Goal: Information Seeking & Learning: Check status

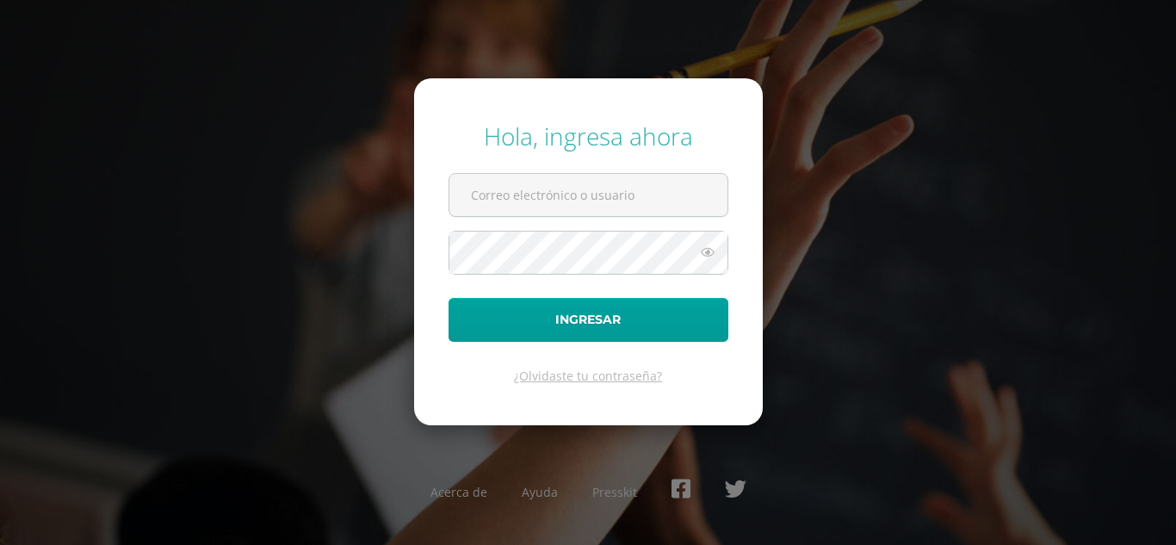
type input "[EMAIL_ADDRESS][DOMAIN_NAME]"
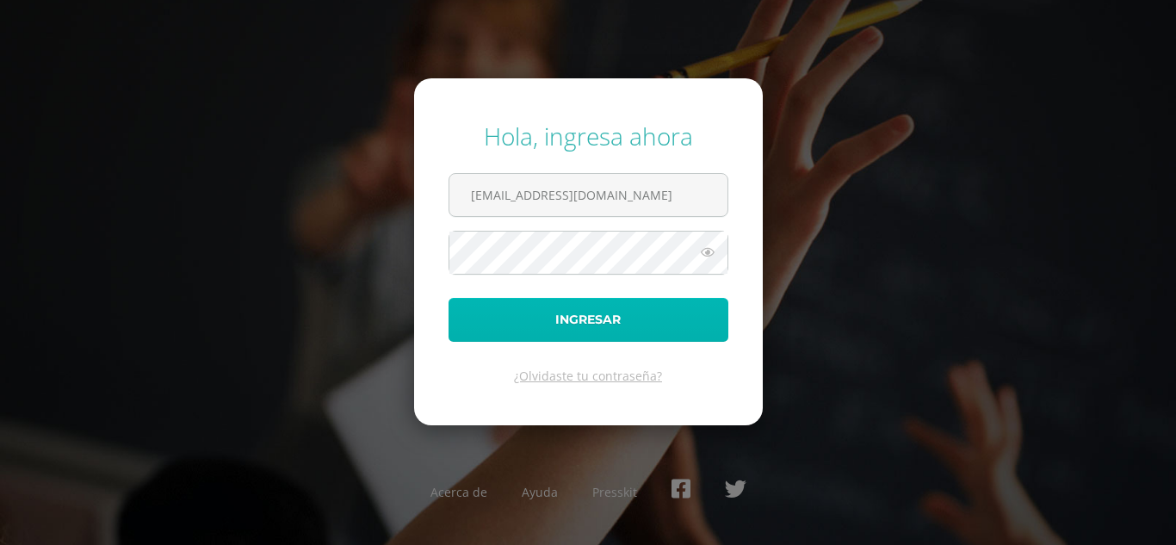
click at [561, 308] on button "Ingresar" at bounding box center [588, 320] width 280 height 44
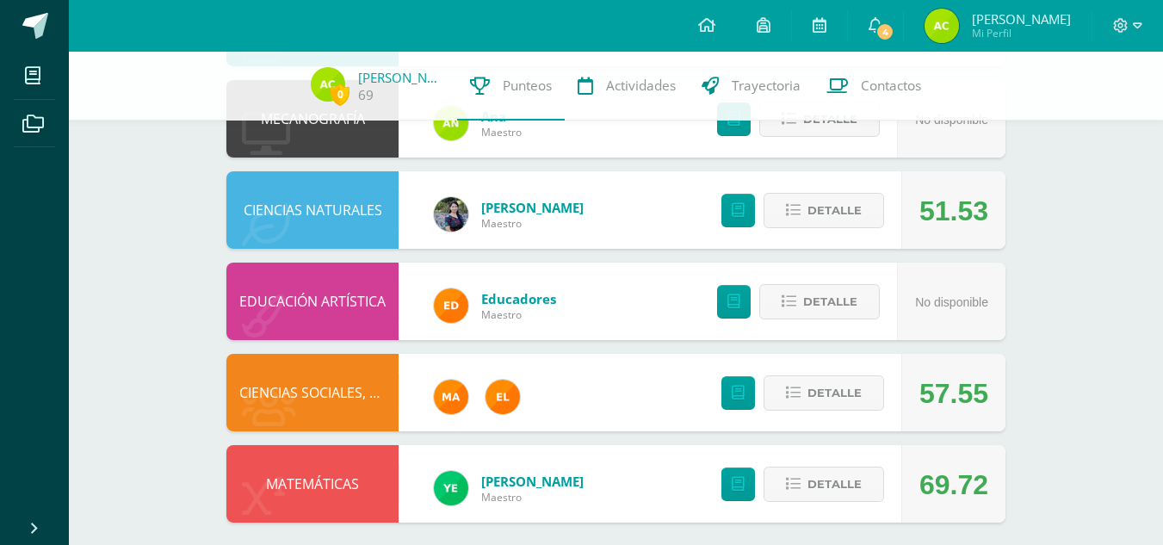
scroll to position [933, 0]
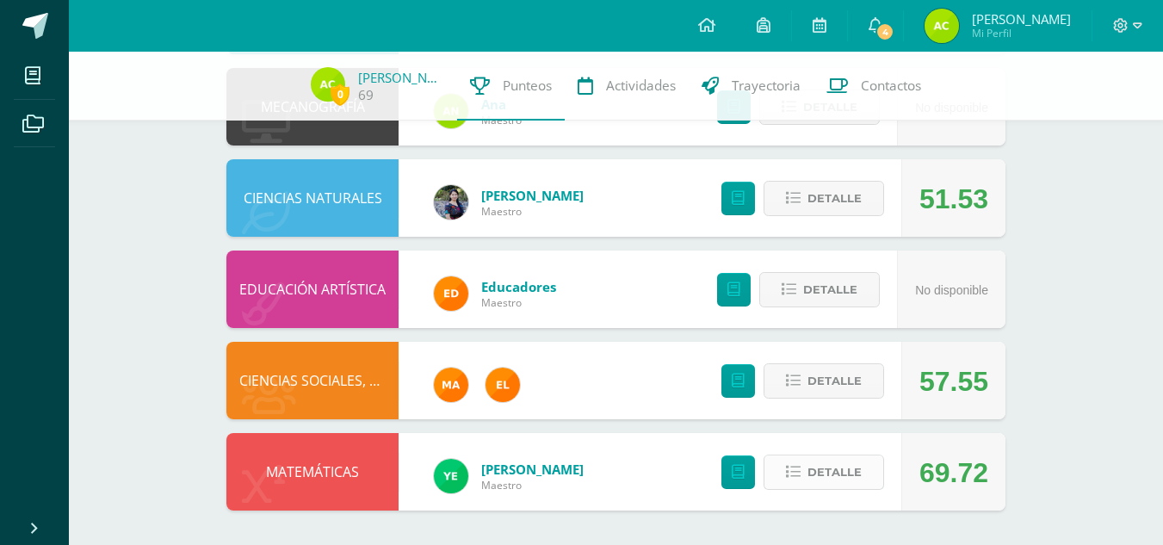
click at [827, 471] on span "Detalle" at bounding box center [834, 472] width 54 height 32
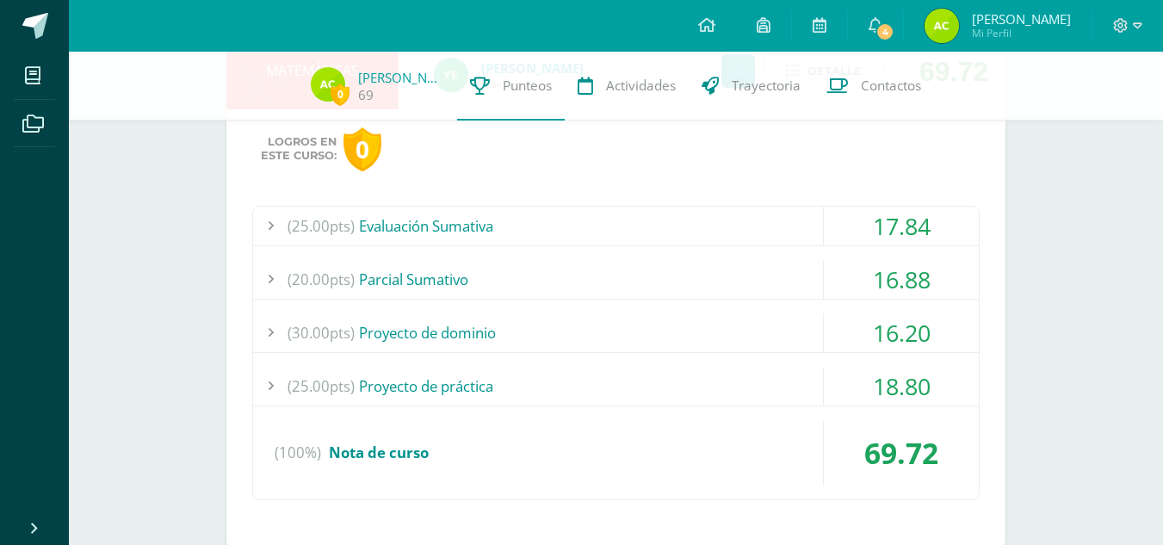
scroll to position [1329, 0]
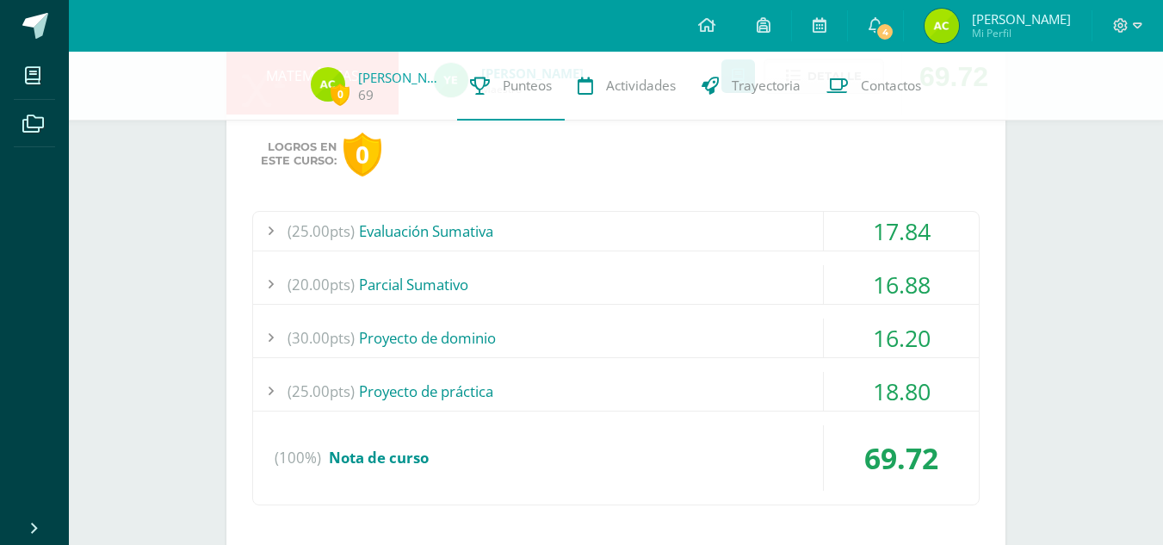
click at [879, 238] on div "17.84" at bounding box center [901, 231] width 155 height 39
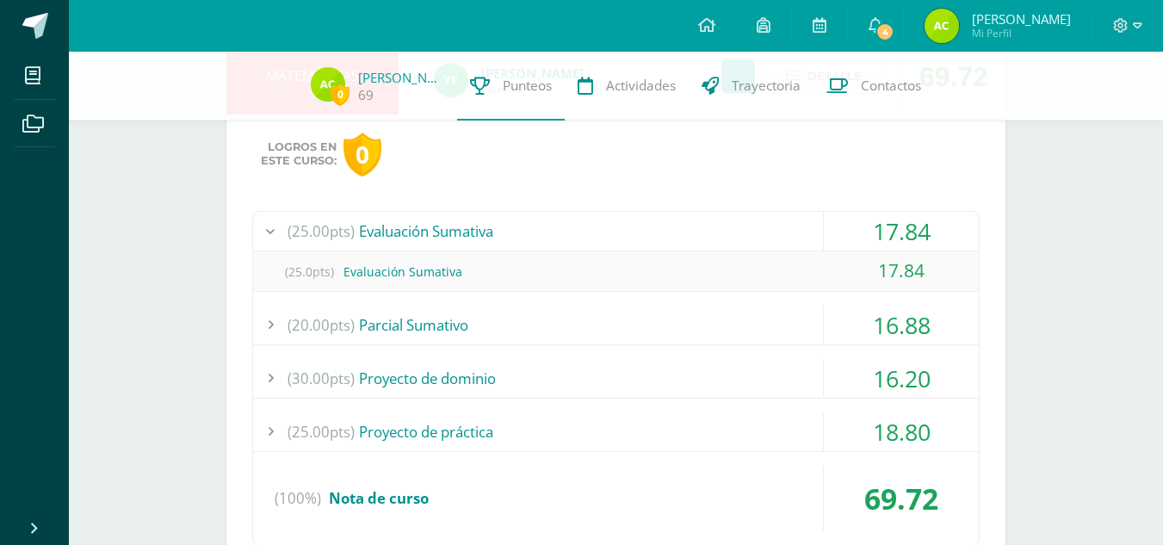
click at [879, 238] on div "17.84" at bounding box center [901, 231] width 155 height 39
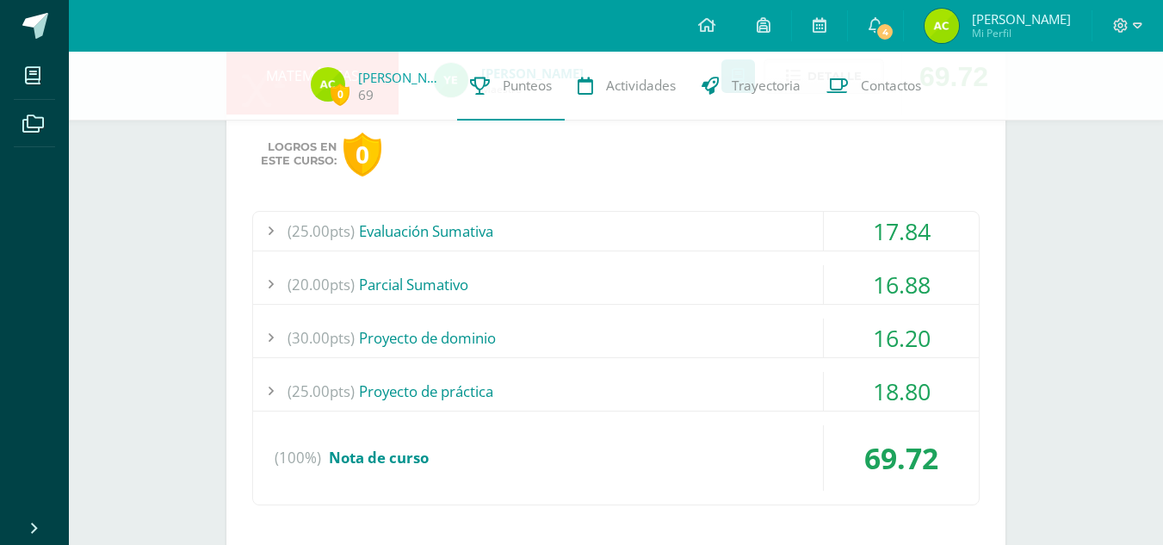
click at [880, 269] on div "16.88" at bounding box center [901, 284] width 155 height 39
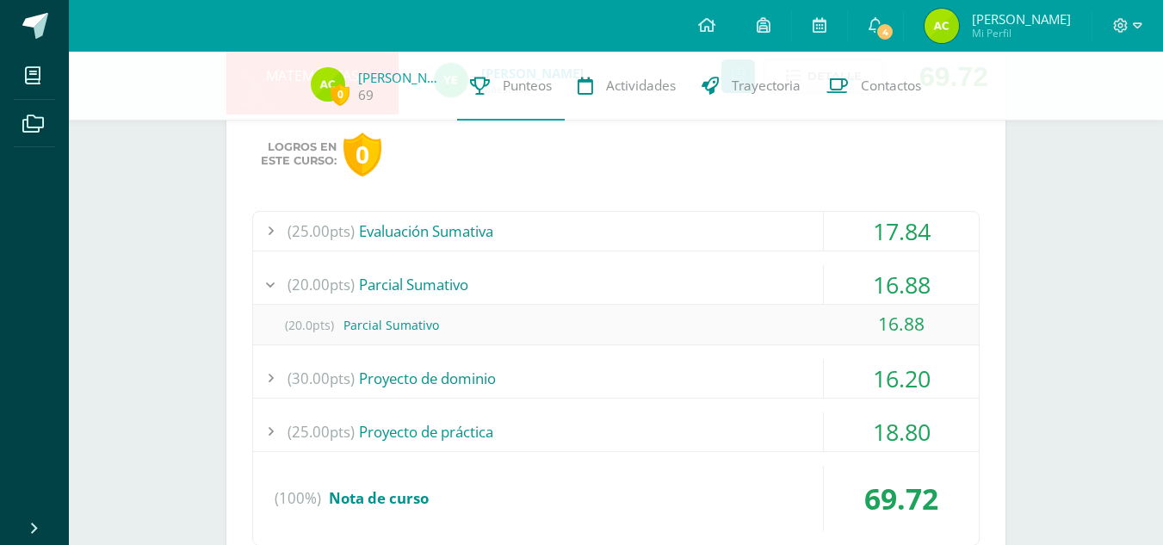
click at [880, 269] on div "16.88" at bounding box center [901, 284] width 155 height 39
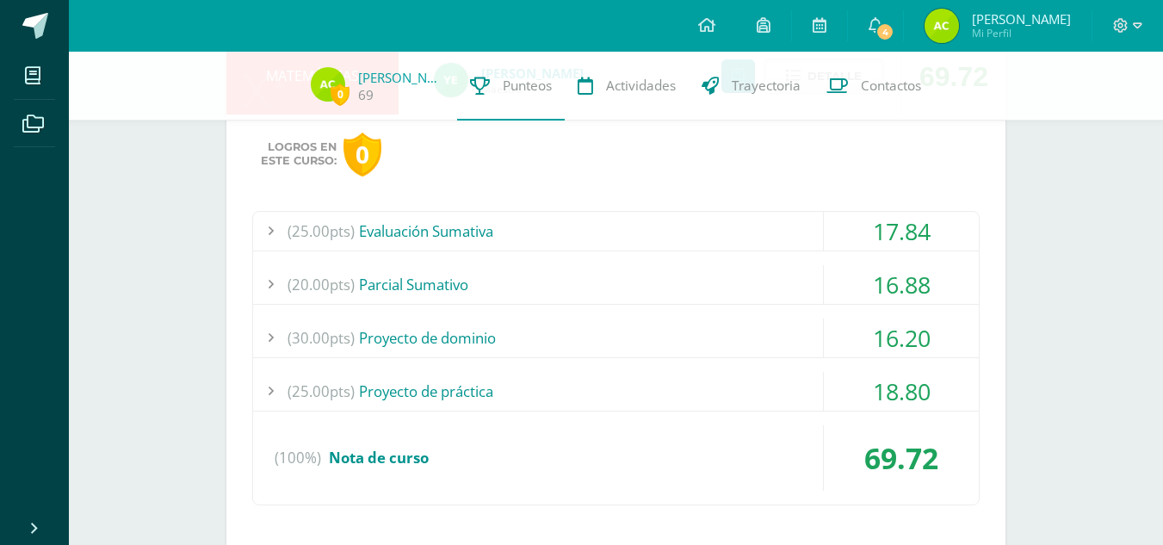
click at [900, 349] on div "16.20" at bounding box center [901, 337] width 155 height 39
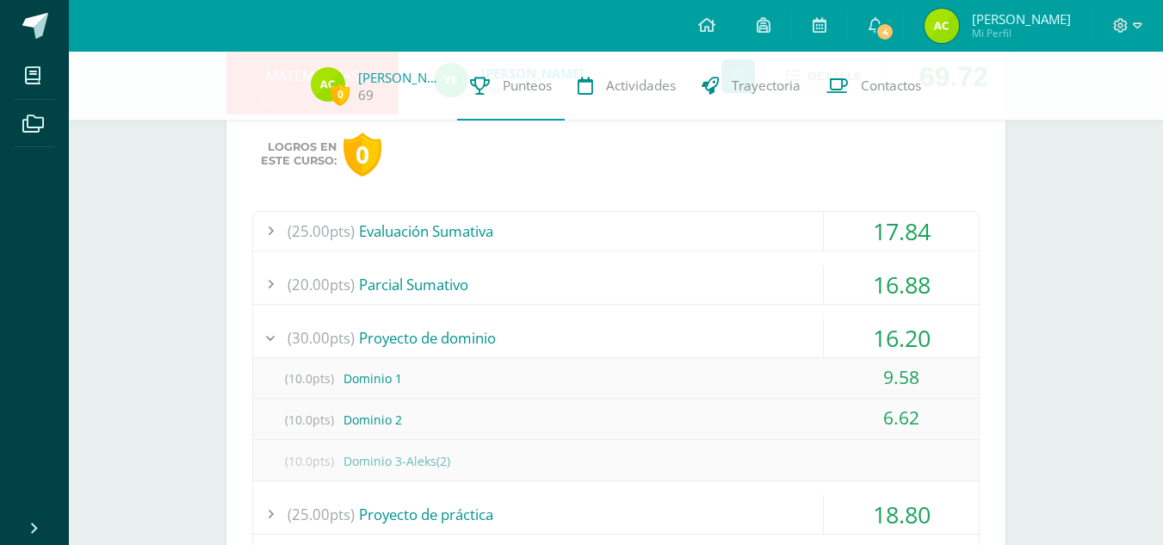
click at [900, 349] on div "16.20" at bounding box center [901, 337] width 155 height 39
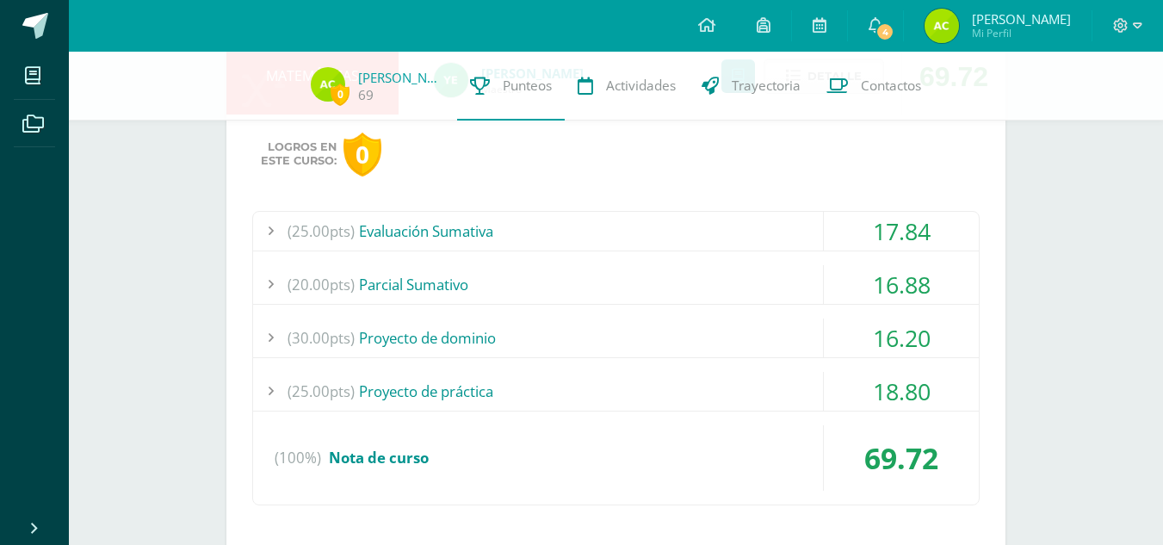
click at [872, 390] on div "18.80" at bounding box center [901, 391] width 155 height 39
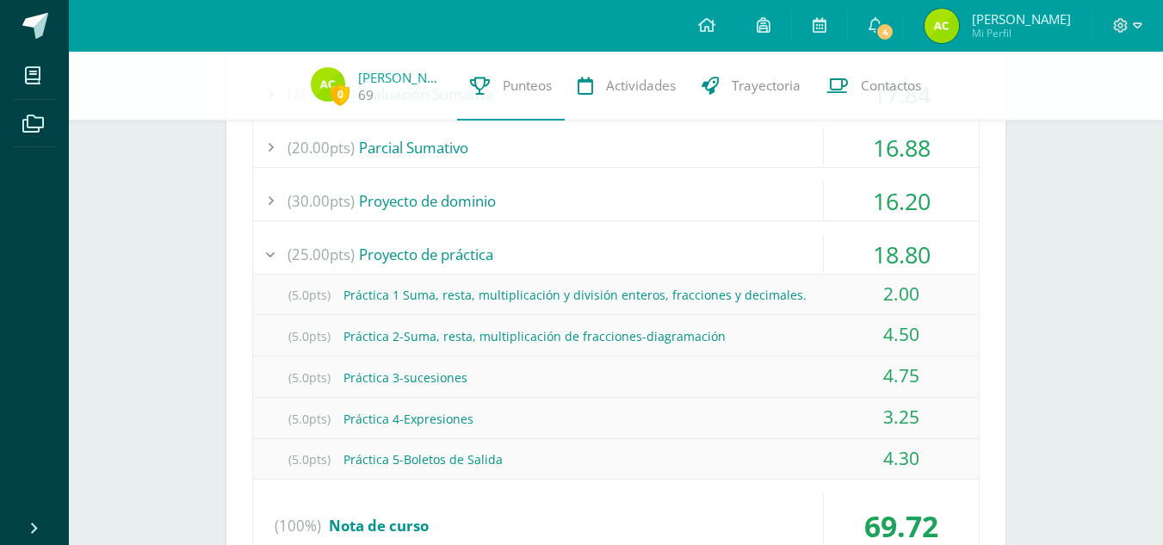
scroll to position [1467, 0]
click at [895, 244] on div "18.80" at bounding box center [901, 253] width 155 height 39
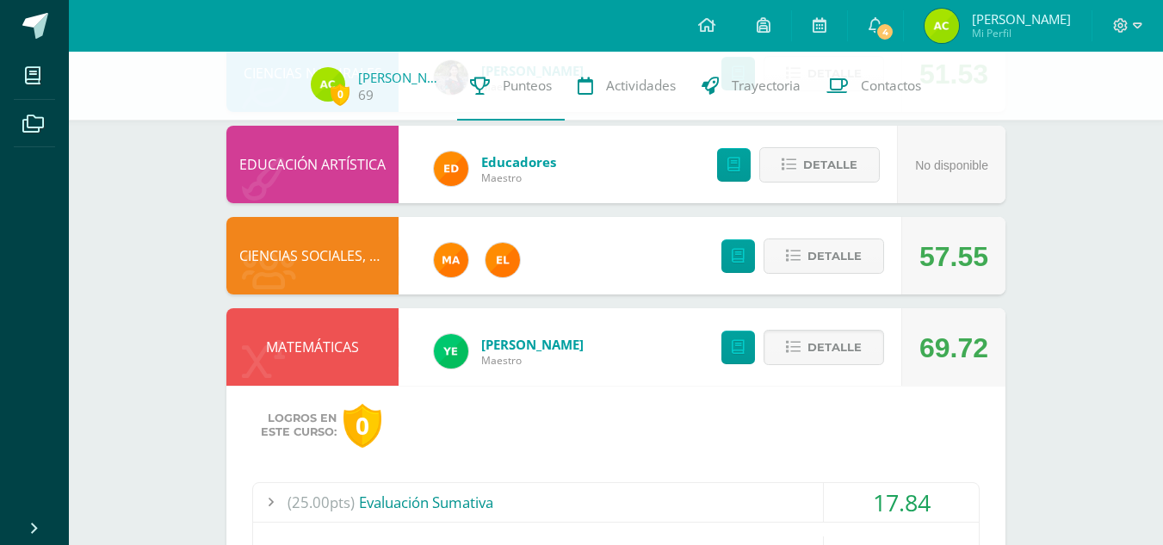
scroll to position [1055, 0]
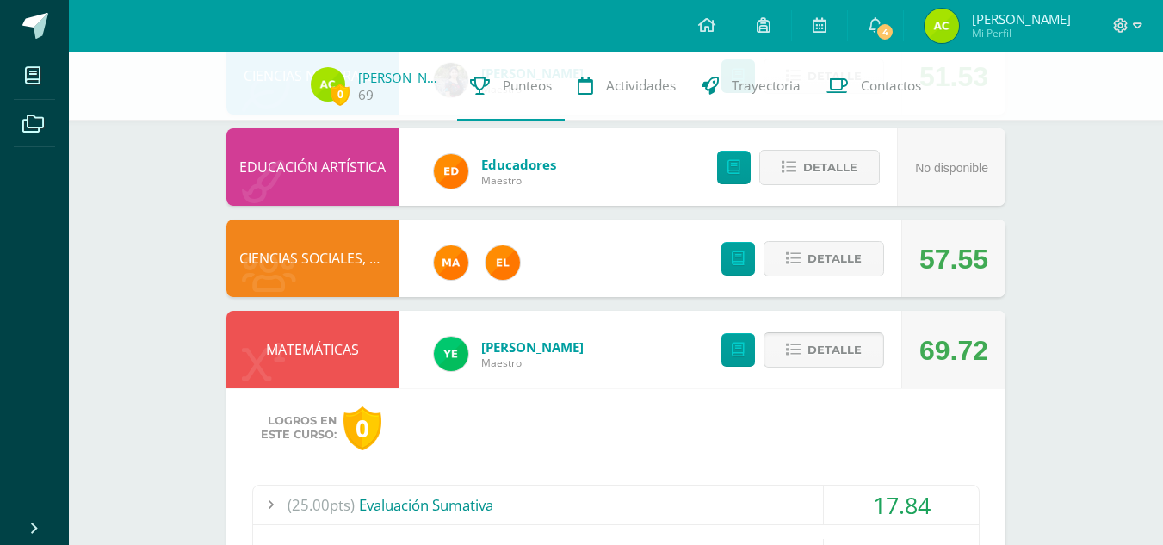
click at [850, 356] on span "Detalle" at bounding box center [834, 350] width 54 height 32
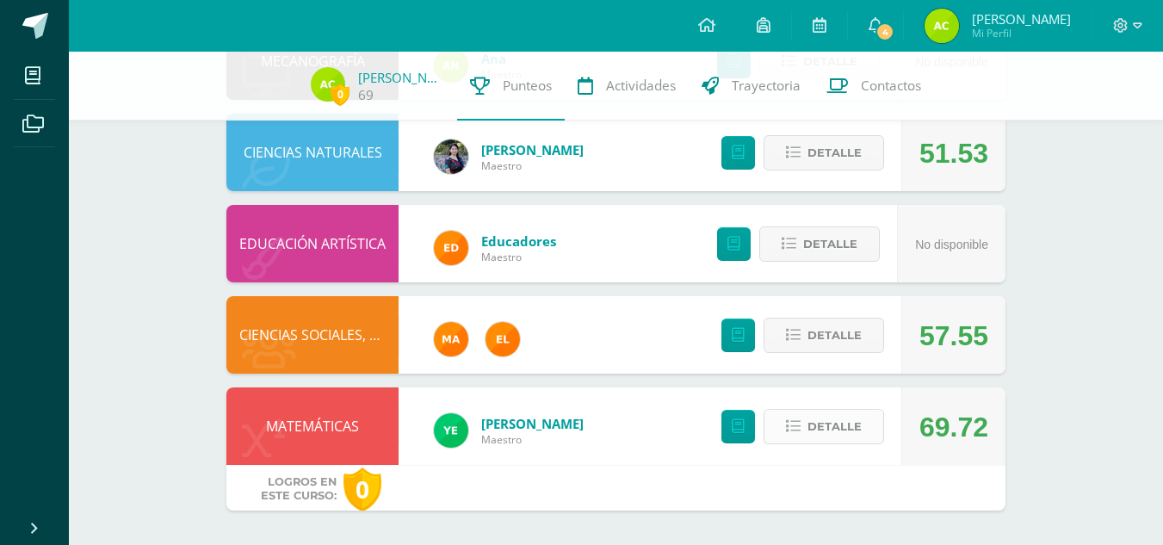
scroll to position [933, 0]
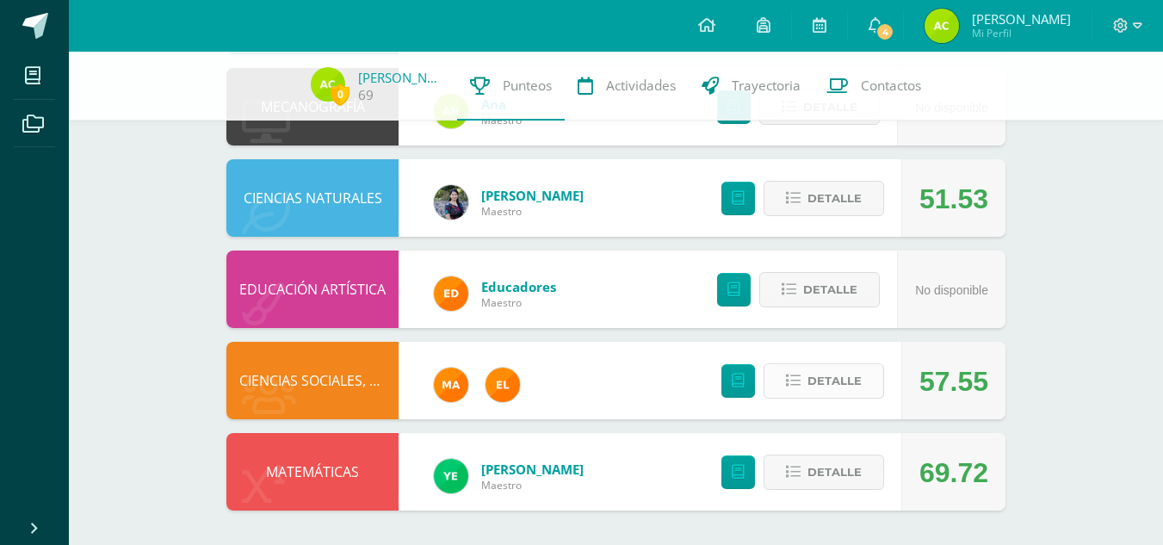
click at [844, 369] on span "Detalle" at bounding box center [834, 381] width 54 height 32
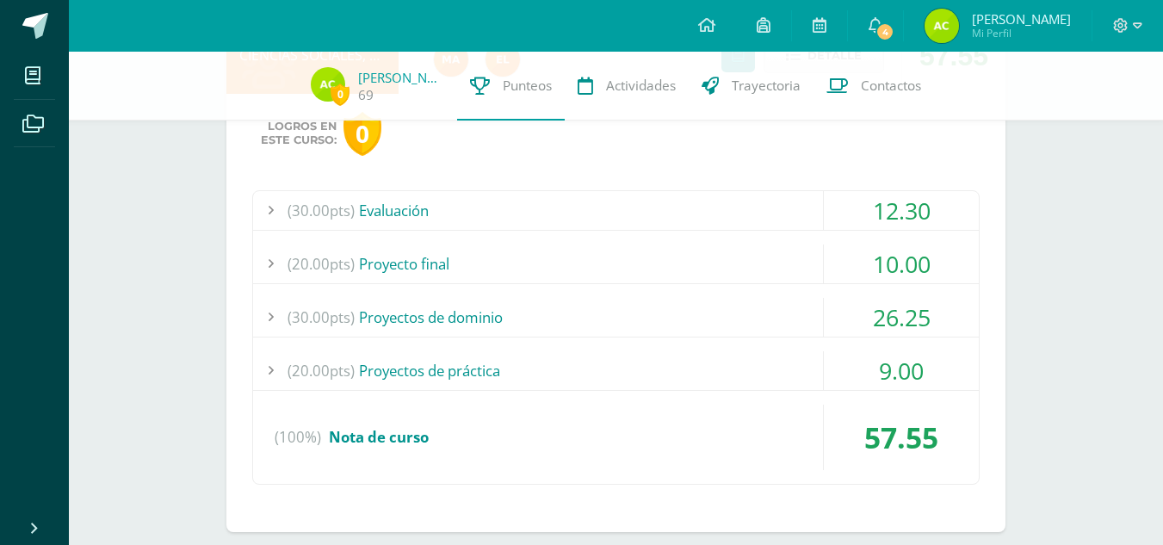
scroll to position [1259, 0]
click at [869, 213] on div "12.30" at bounding box center [901, 209] width 155 height 39
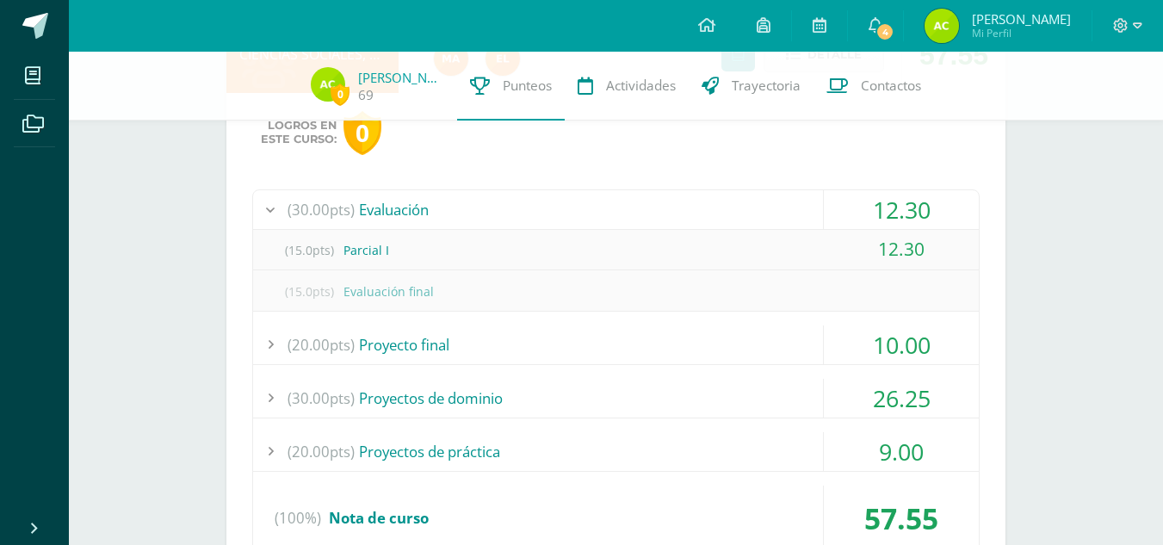
click at [869, 213] on div "12.30" at bounding box center [901, 209] width 155 height 39
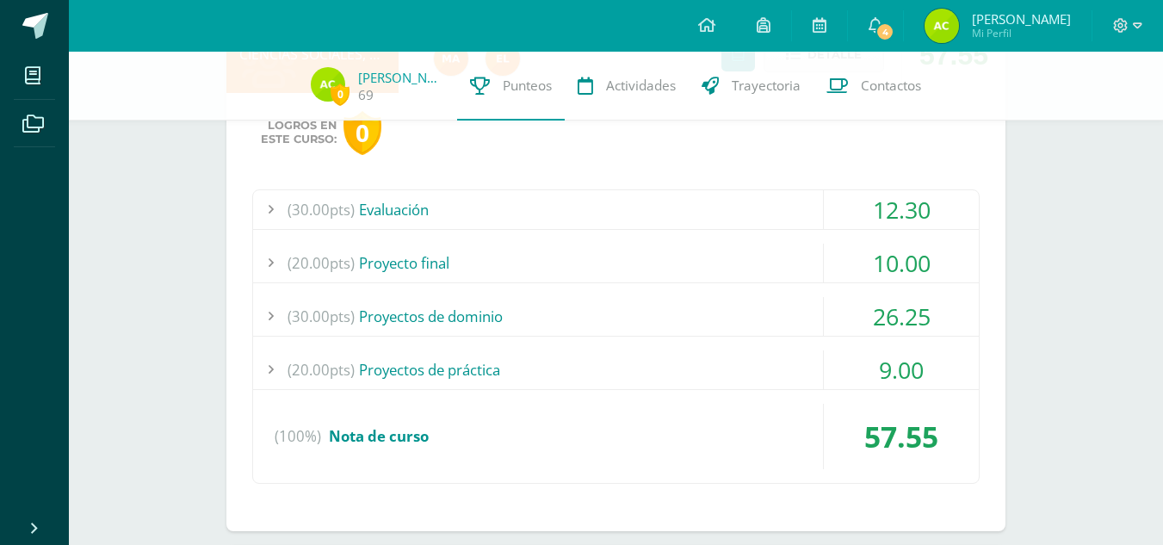
click at [889, 251] on div "10.00" at bounding box center [901, 263] width 155 height 39
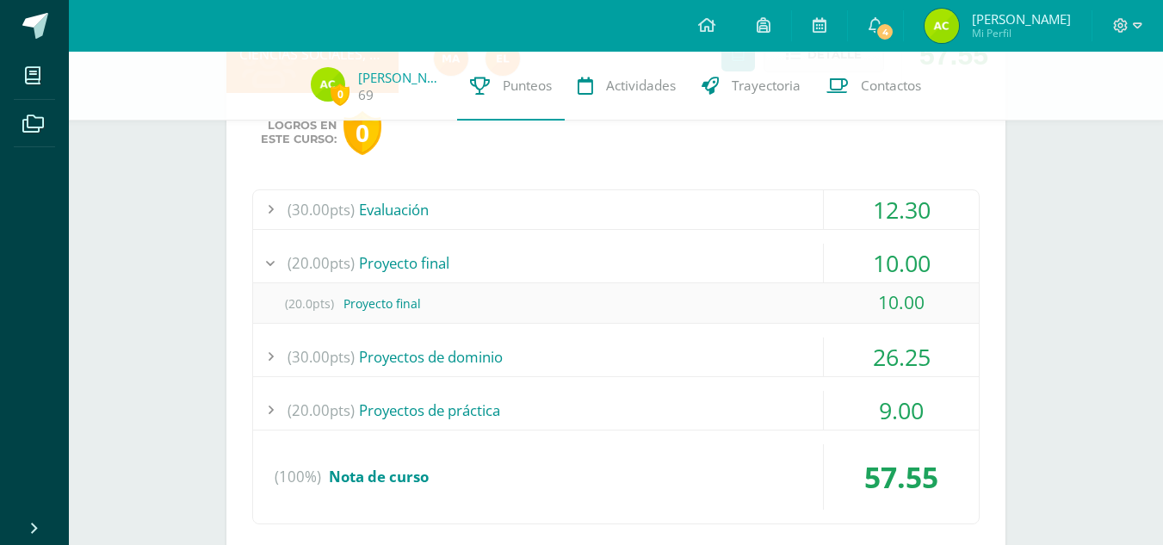
click at [889, 251] on div "10.00" at bounding box center [901, 263] width 155 height 39
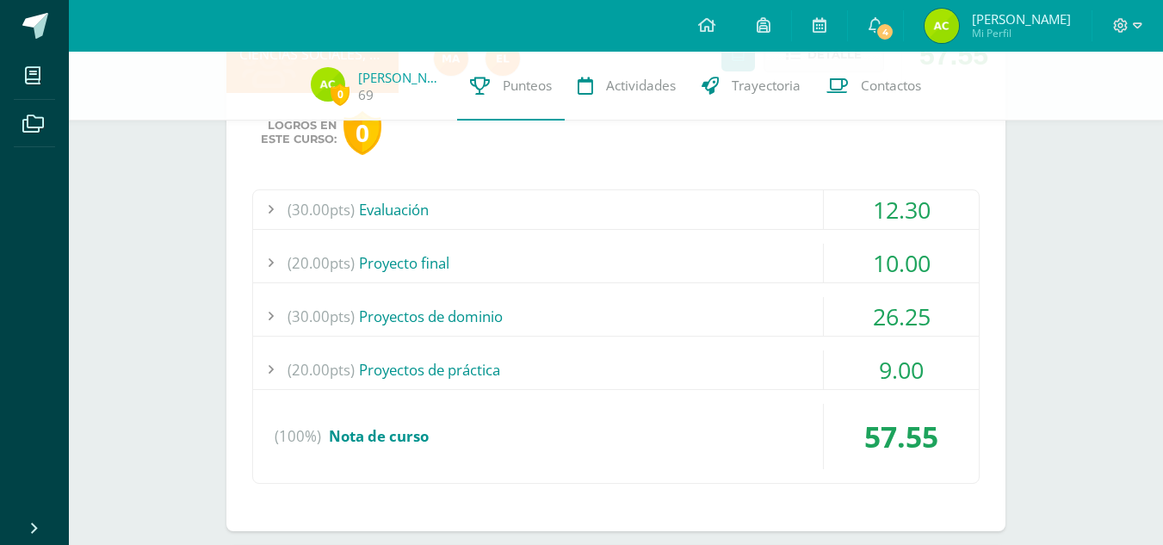
click at [906, 310] on div "26.25" at bounding box center [901, 316] width 155 height 39
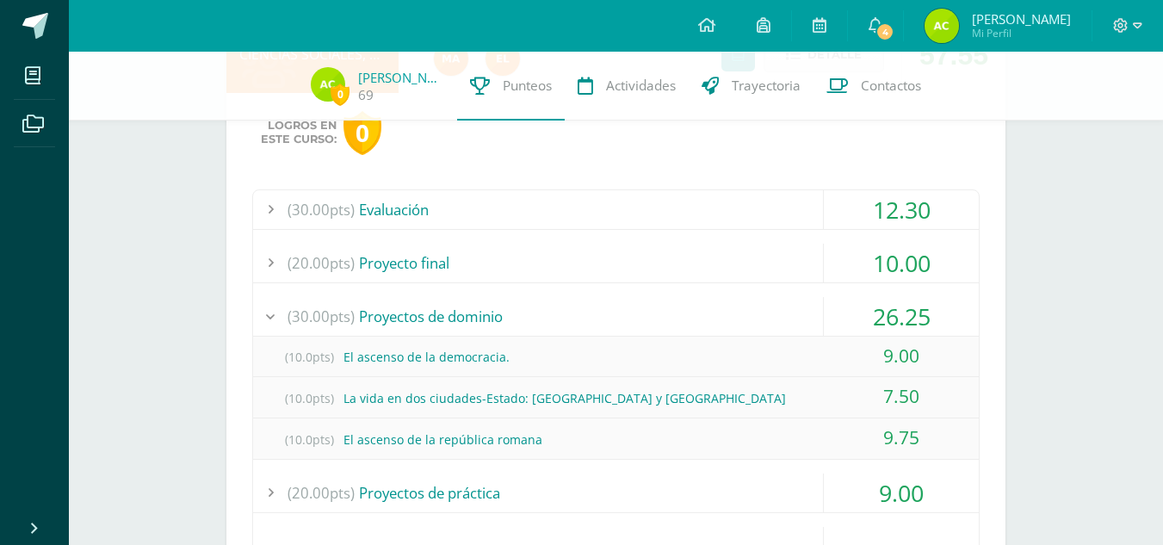
click at [906, 310] on div "26.25" at bounding box center [901, 316] width 155 height 39
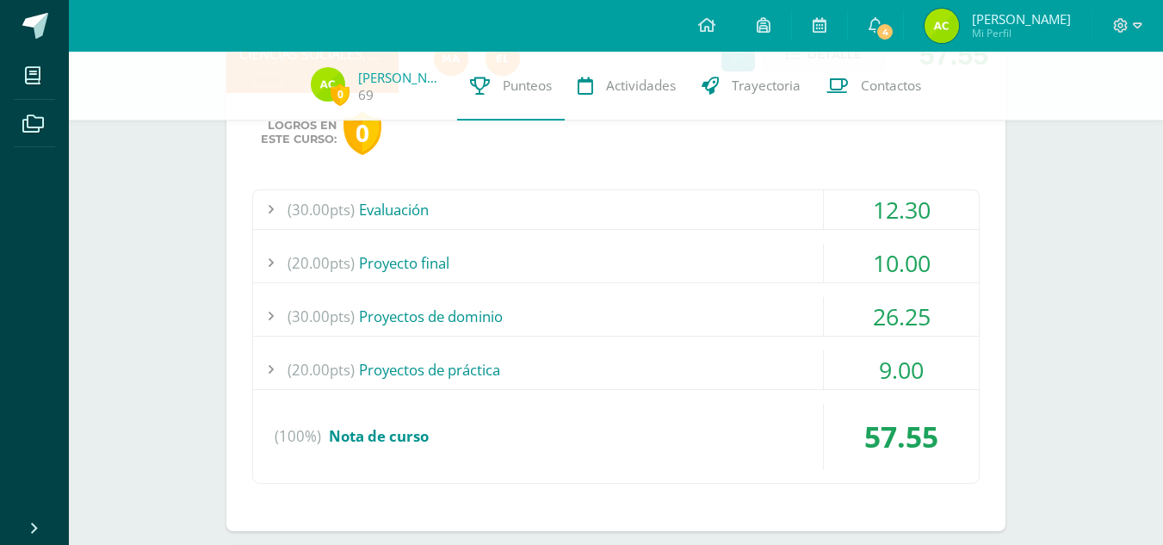
click at [882, 377] on div "9.00" at bounding box center [901, 369] width 155 height 39
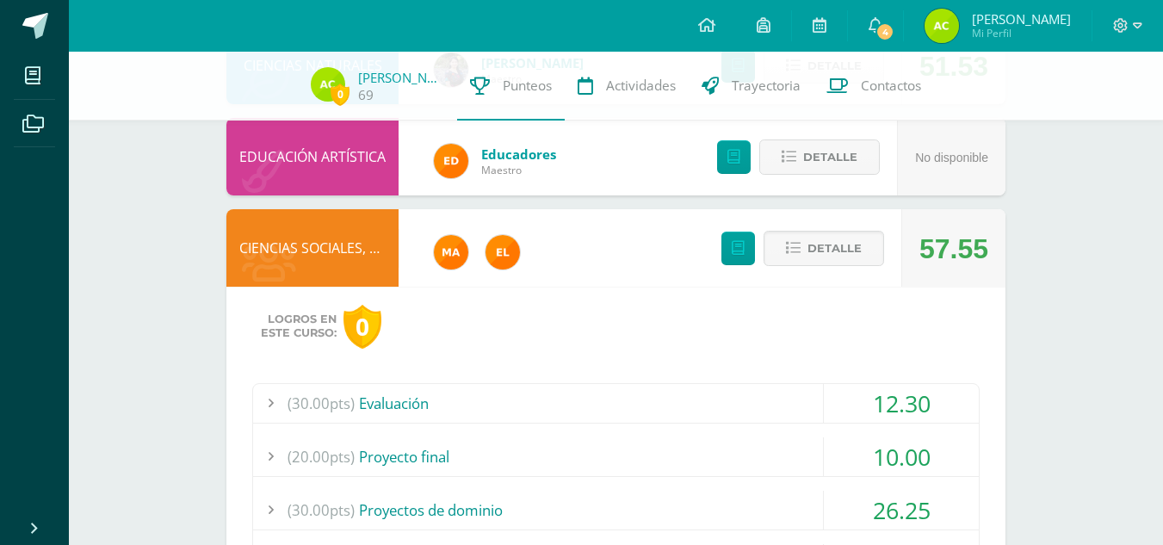
scroll to position [1064, 0]
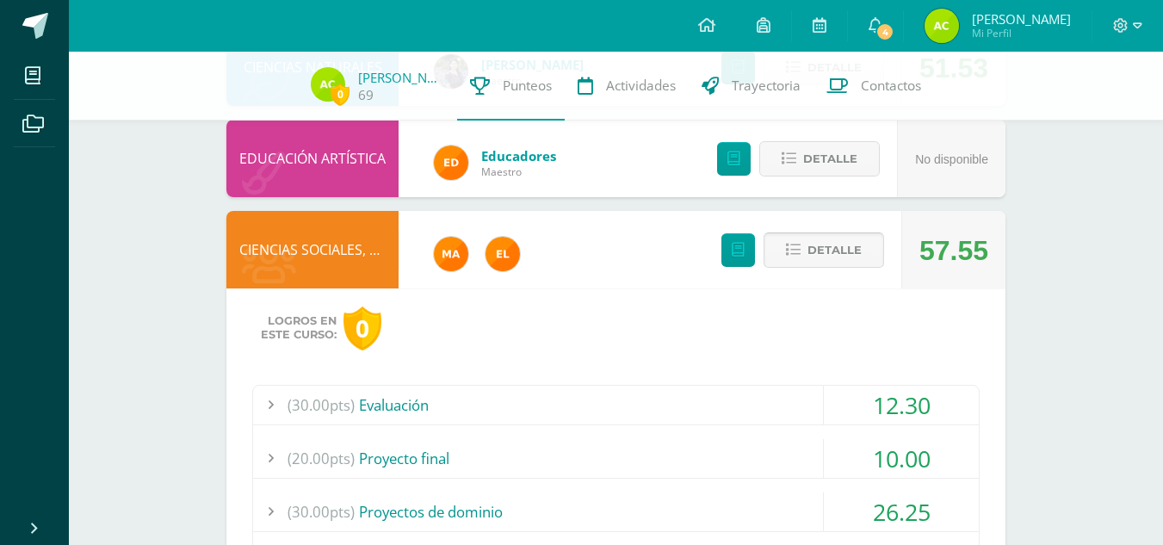
click at [841, 247] on span "Detalle" at bounding box center [834, 250] width 54 height 32
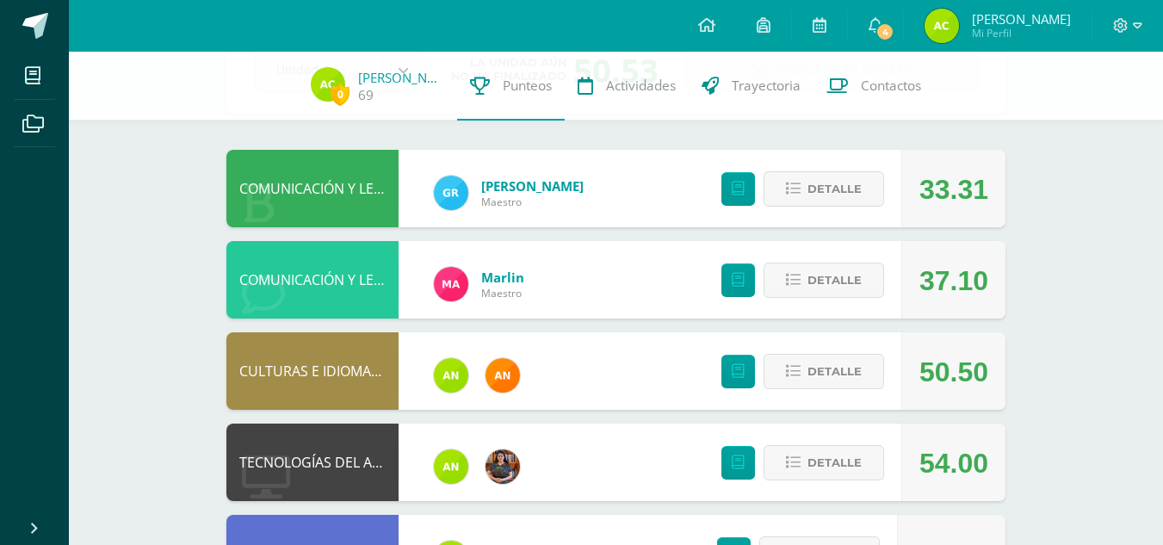
scroll to position [0, 0]
